Goal: Check status: Check status

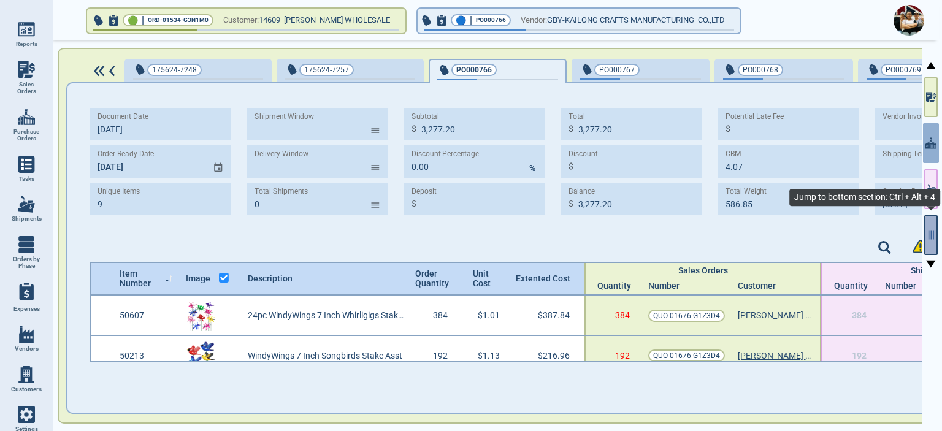
click at [933, 237] on icon "button" at bounding box center [931, 235] width 6 height 9
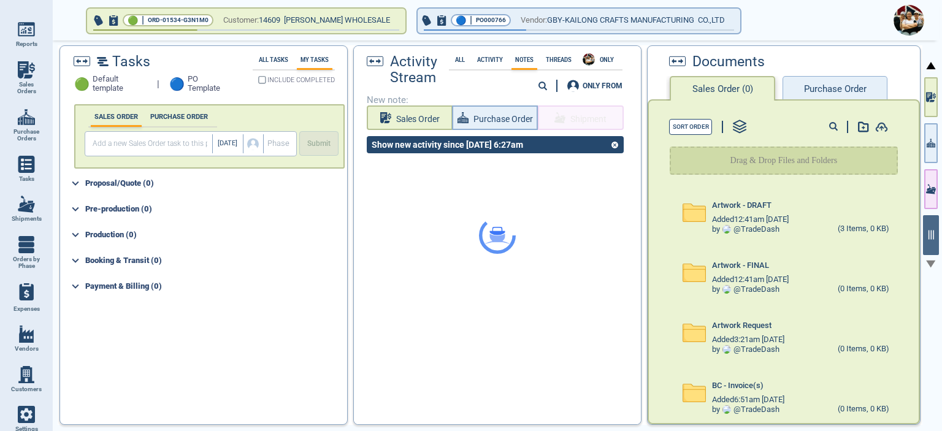
click at [846, 91] on button "Purchase Order" at bounding box center [834, 88] width 104 height 25
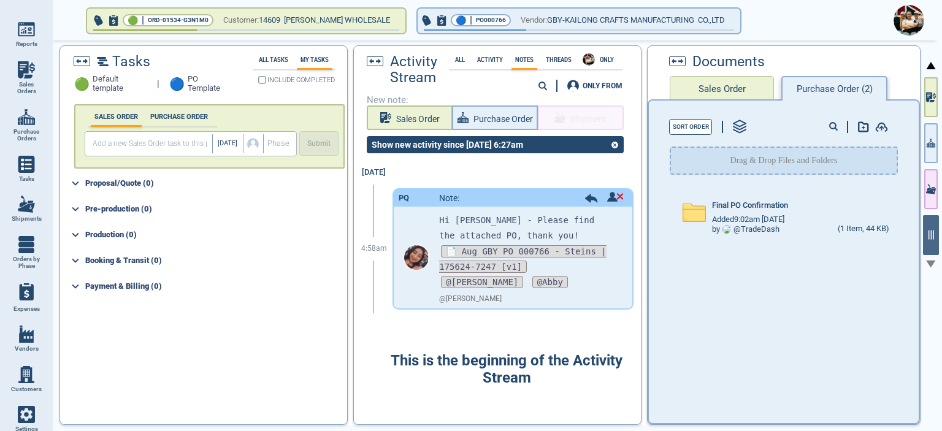
click at [29, 210] on img at bounding box center [26, 204] width 17 height 17
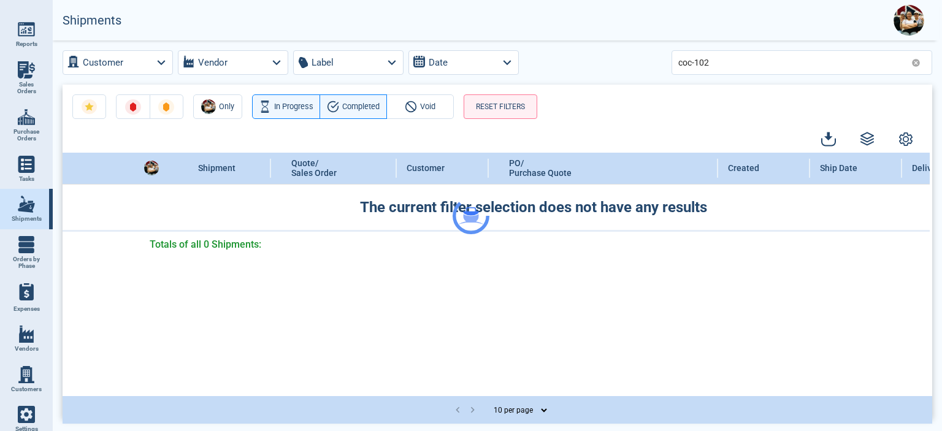
click at [916, 64] on div at bounding box center [471, 215] width 942 height 431
click at [917, 66] on icon at bounding box center [916, 63] width 8 height 8
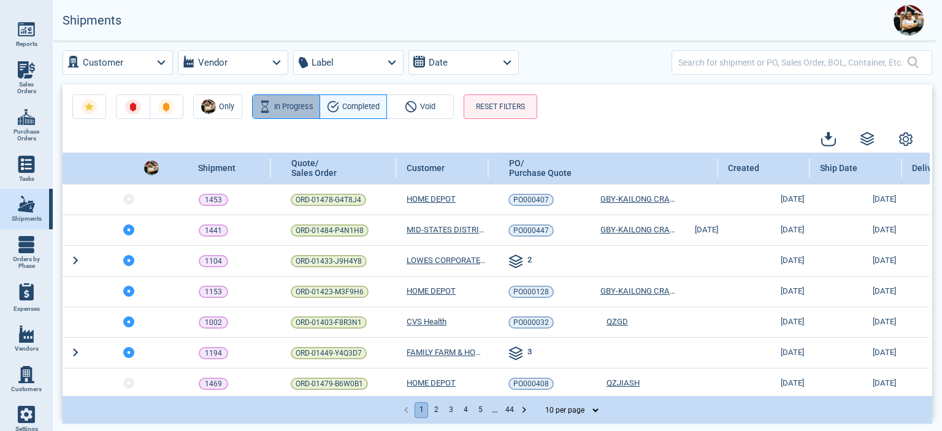
click at [297, 110] on span "In Progress" at bounding box center [293, 106] width 39 height 13
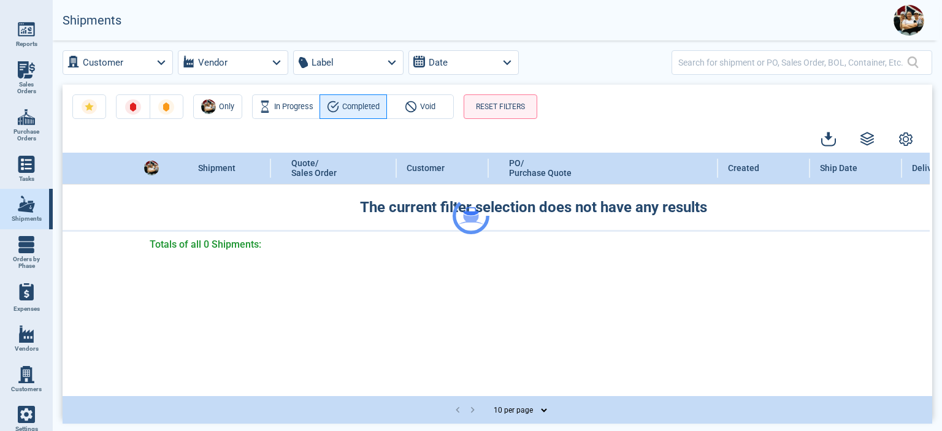
click at [351, 111] on div "Customer Vendor Label Date Only In Progress Completed Void RESET FILTERS Shipme…" at bounding box center [497, 234] width 889 height 388
click at [351, 111] on div at bounding box center [471, 215] width 942 height 431
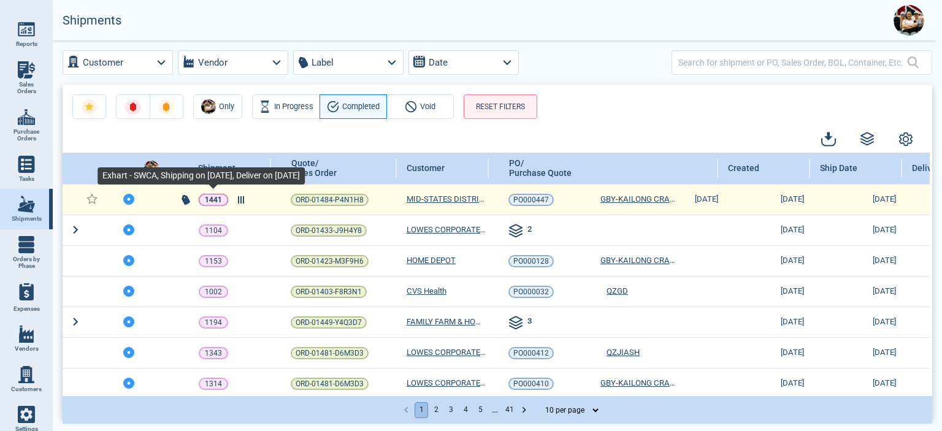
click at [211, 201] on p "1441" at bounding box center [213, 200] width 17 height 12
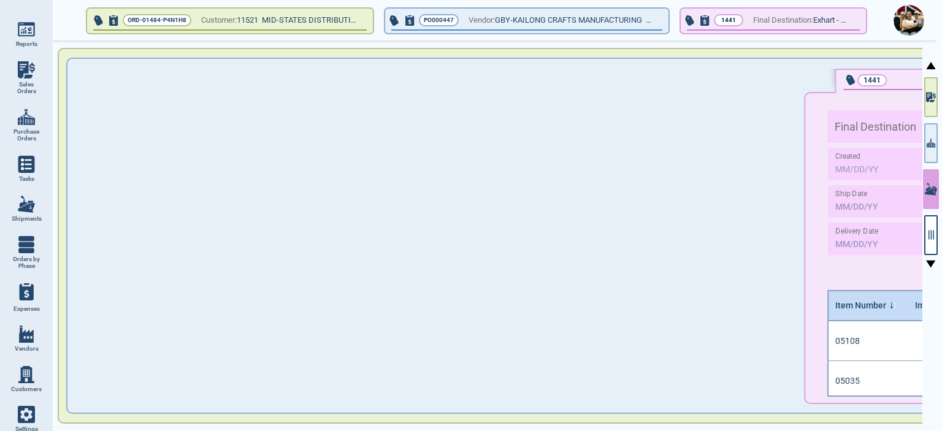
type input "448.51"
type input "0.68"
type input "75.68"
type input "2"
type input "C#1012"
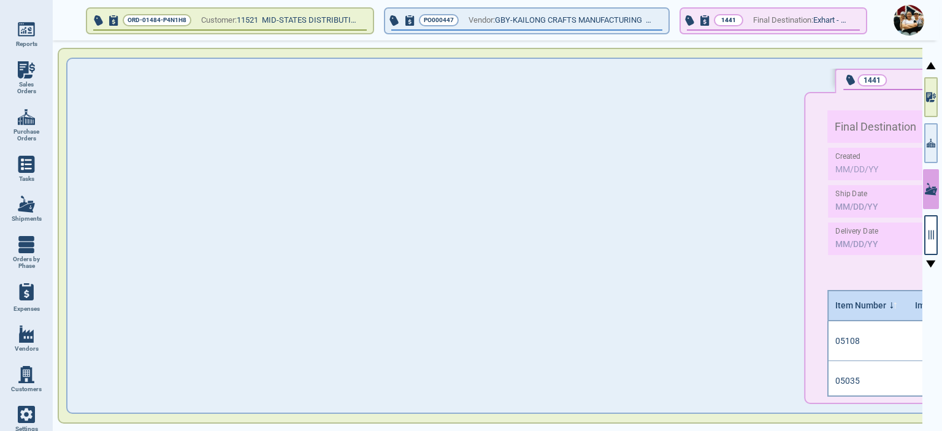
type input "FOB"
type input "[DATE]"
type input "Exhart - SWCA"
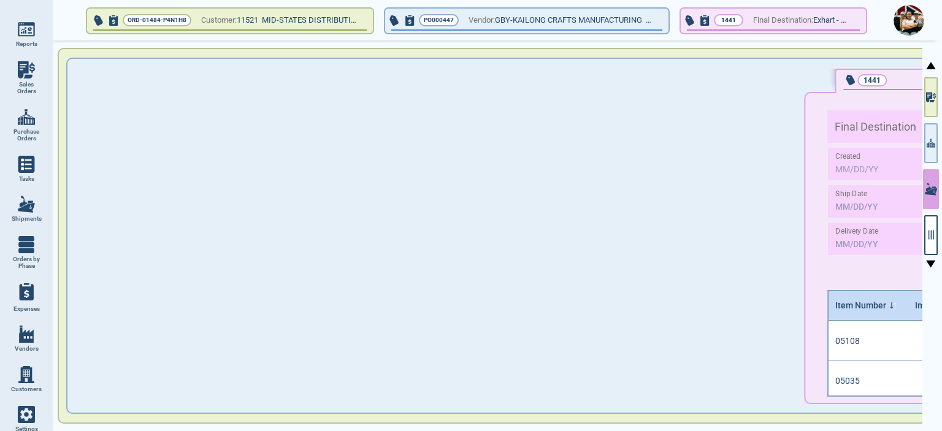
type input "XIAMEN"
type input "[GEOGRAPHIC_DATA]"
type input "UCM"
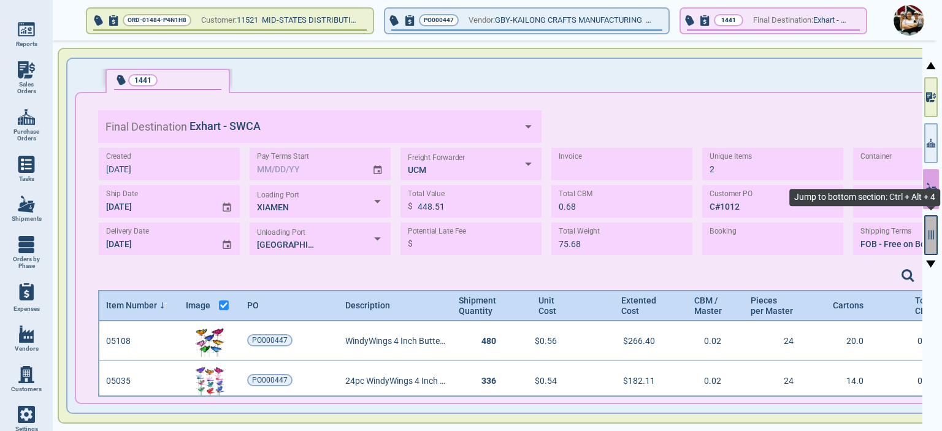
click at [927, 234] on icon "button" at bounding box center [930, 234] width 11 height 11
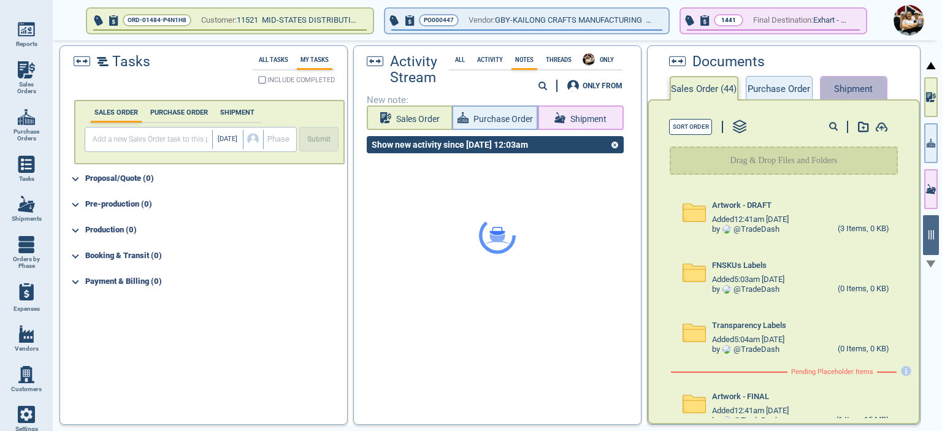
click at [841, 83] on button "Shipment" at bounding box center [853, 88] width 67 height 25
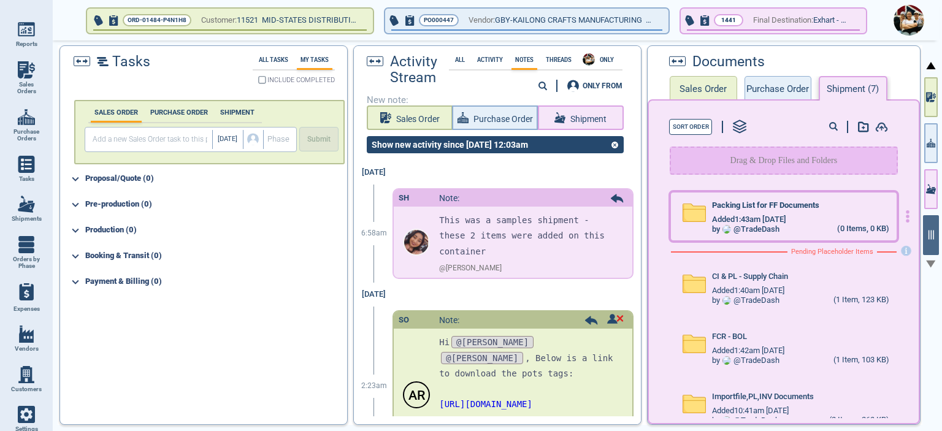
click at [740, 204] on span "Packing List for FF Documents" at bounding box center [765, 205] width 107 height 9
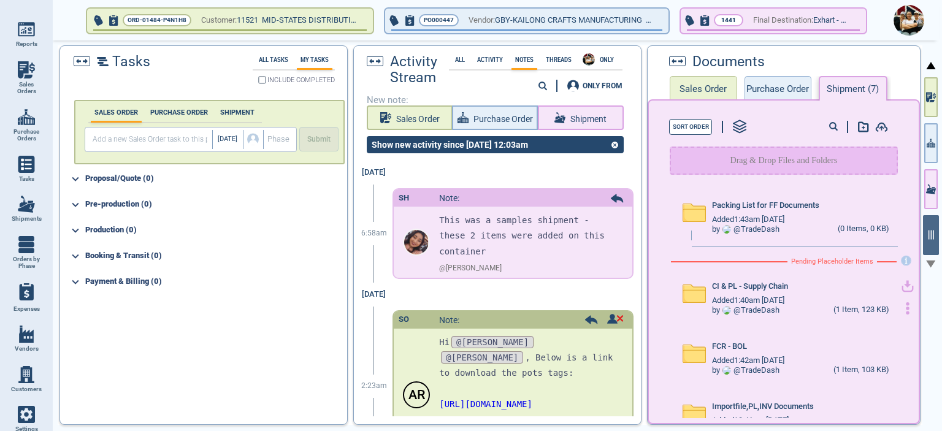
scroll to position [29, 0]
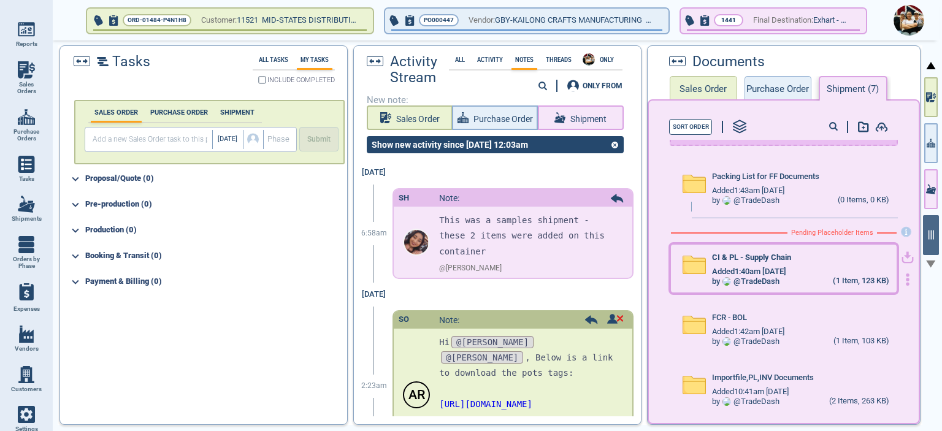
click at [779, 269] on span "Added 1:40am [DATE]" at bounding box center [749, 271] width 74 height 9
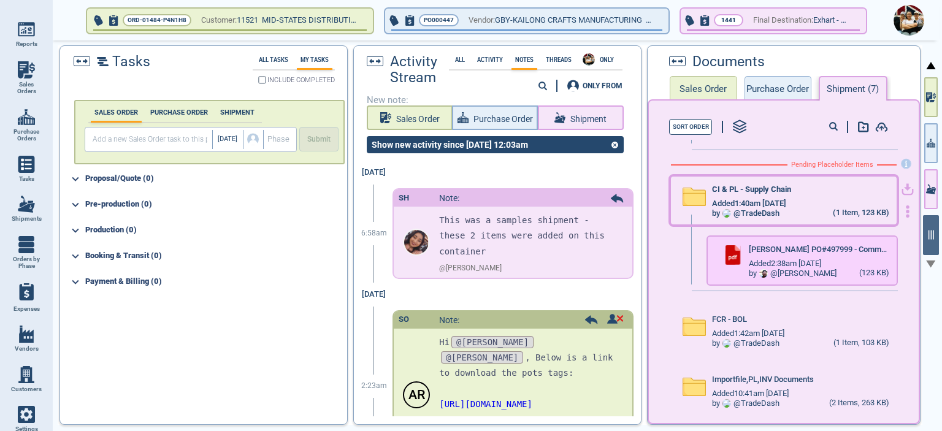
scroll to position [99, 0]
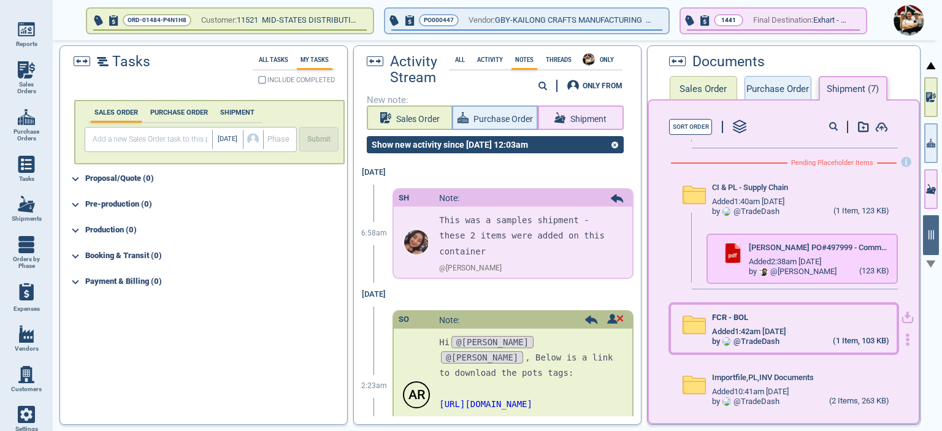
click at [795, 339] on div "by @ TradeDash (1 Item, 103 KB)" at bounding box center [800, 342] width 177 height 10
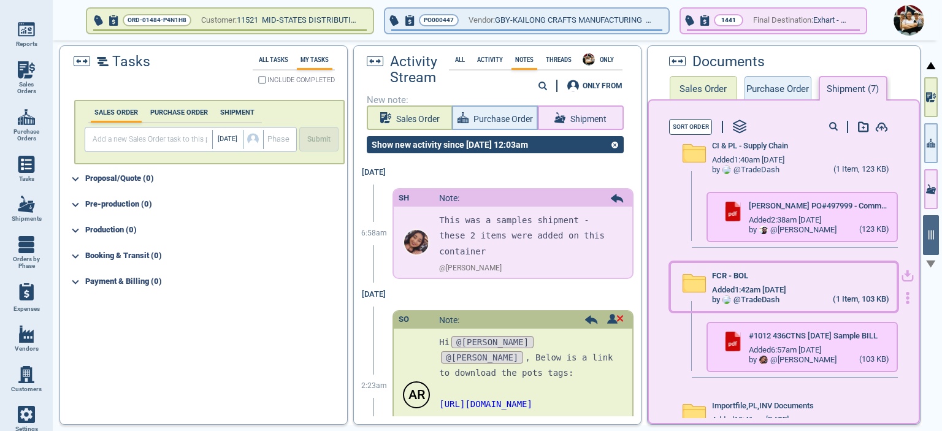
scroll to position [169, 0]
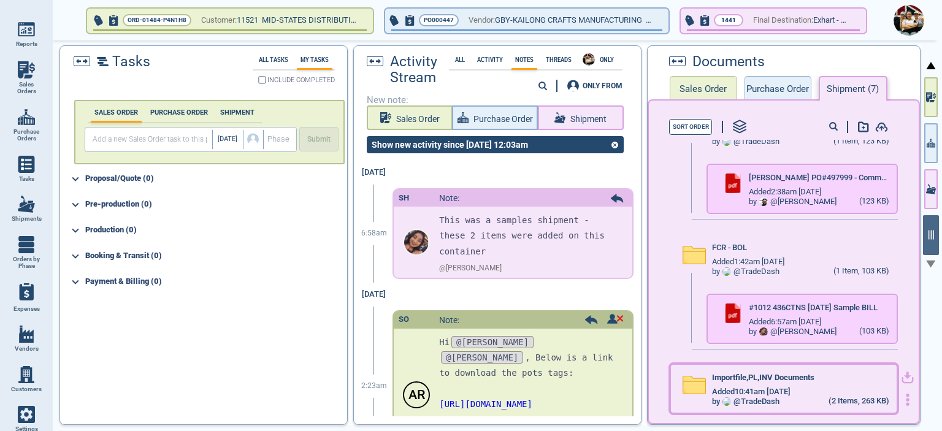
click at [780, 391] on span "Added 10:41am [DATE]" at bounding box center [751, 392] width 78 height 9
click at [778, 378] on span "Importfile,PL,INV Documents" at bounding box center [763, 377] width 102 height 9
click at [901, 380] on icon "button" at bounding box center [907, 378] width 12 height 12
